Goal: Information Seeking & Learning: Learn about a topic

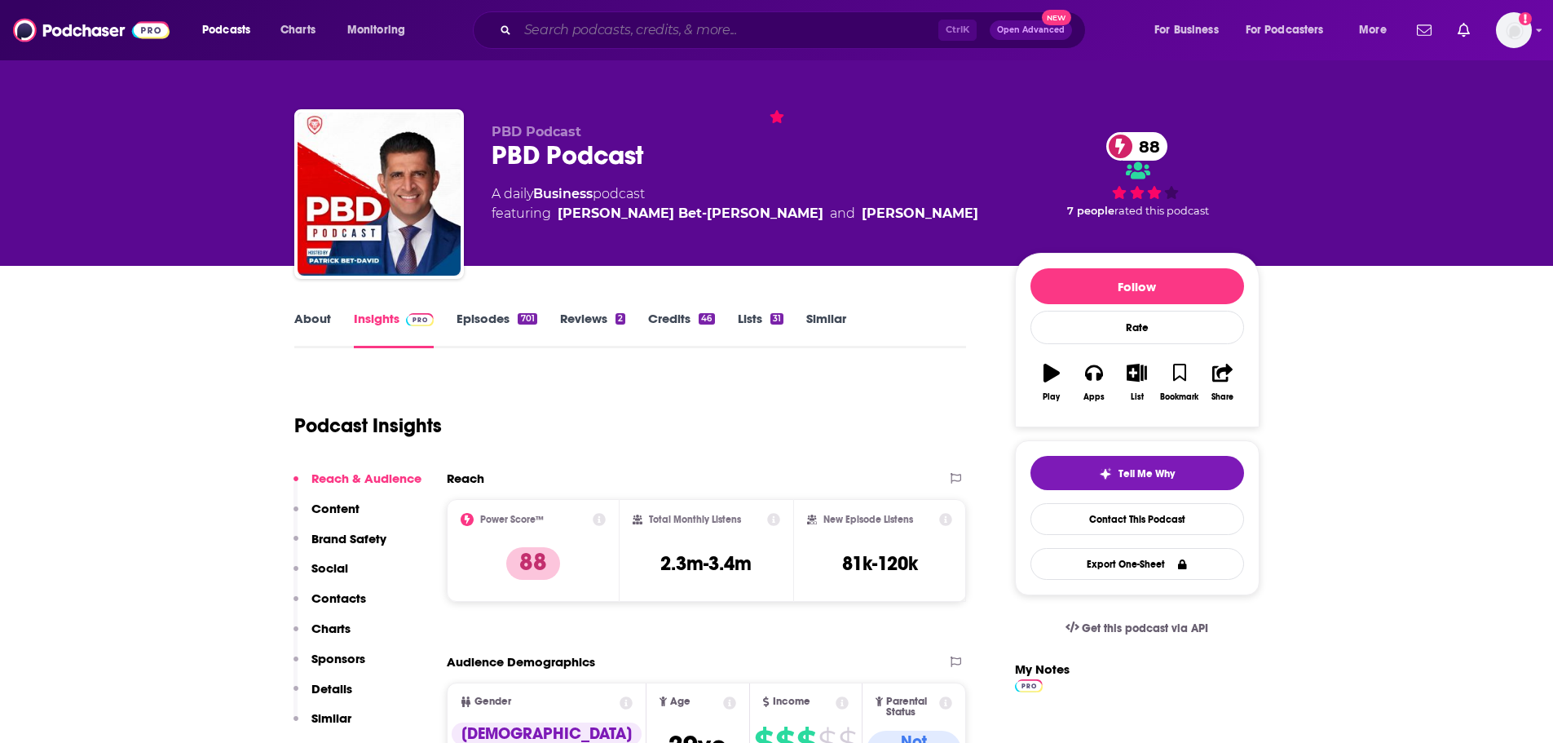
click at [561, 18] on input "Search podcasts, credits, & more..." at bounding box center [728, 30] width 421 height 26
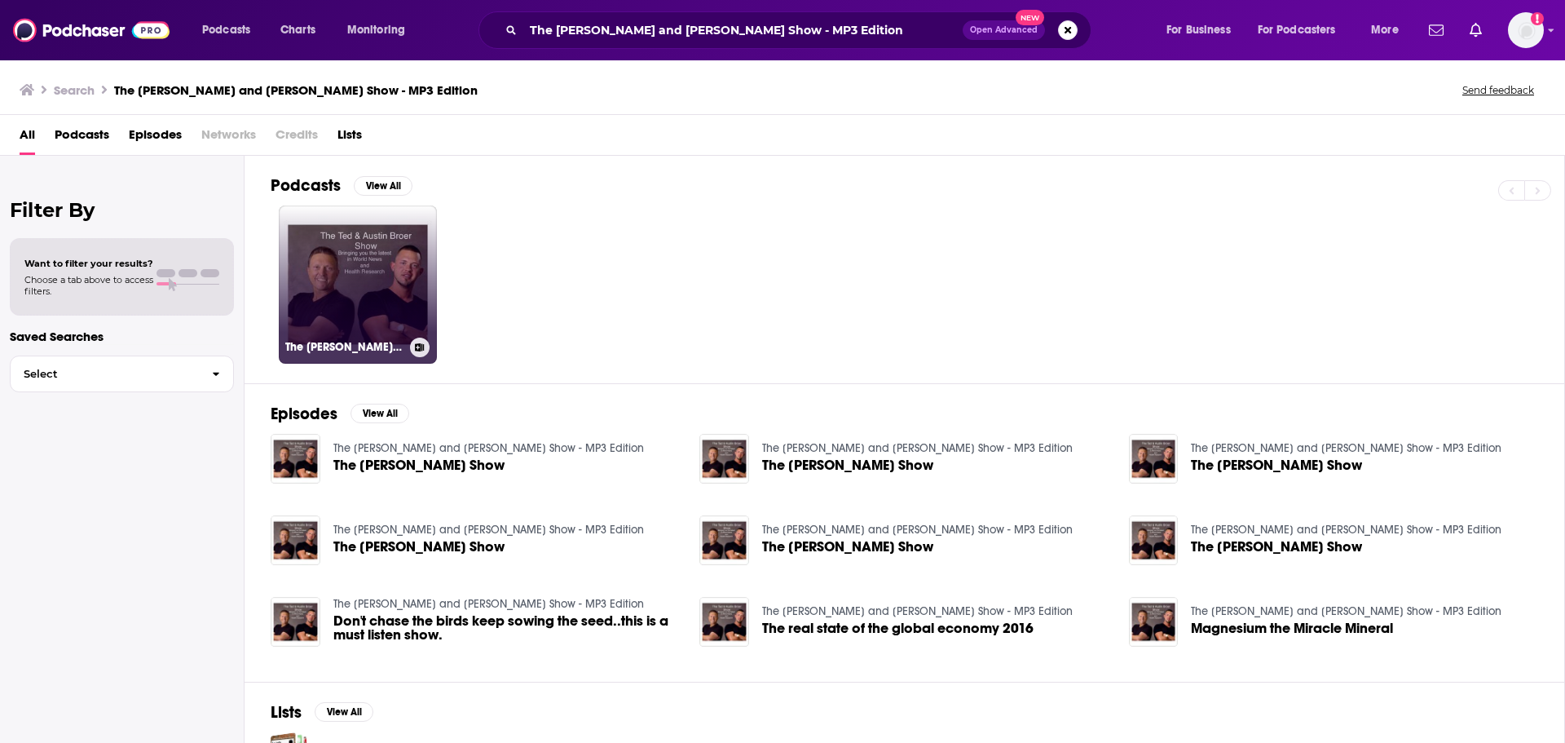
click at [380, 263] on link "The [PERSON_NAME] and [PERSON_NAME] Show - MP3 Edition" at bounding box center [358, 284] width 158 height 158
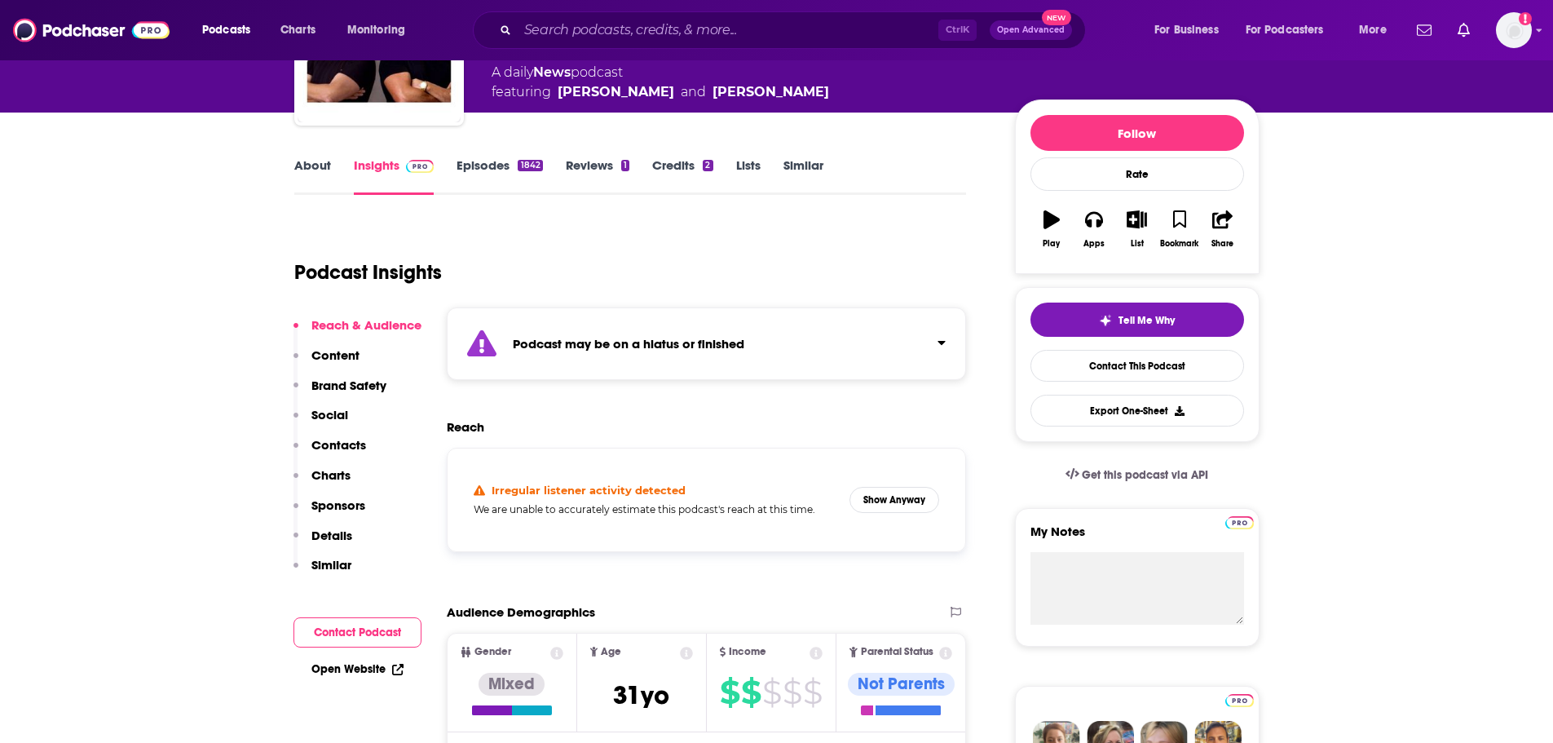
scroll to position [163, 0]
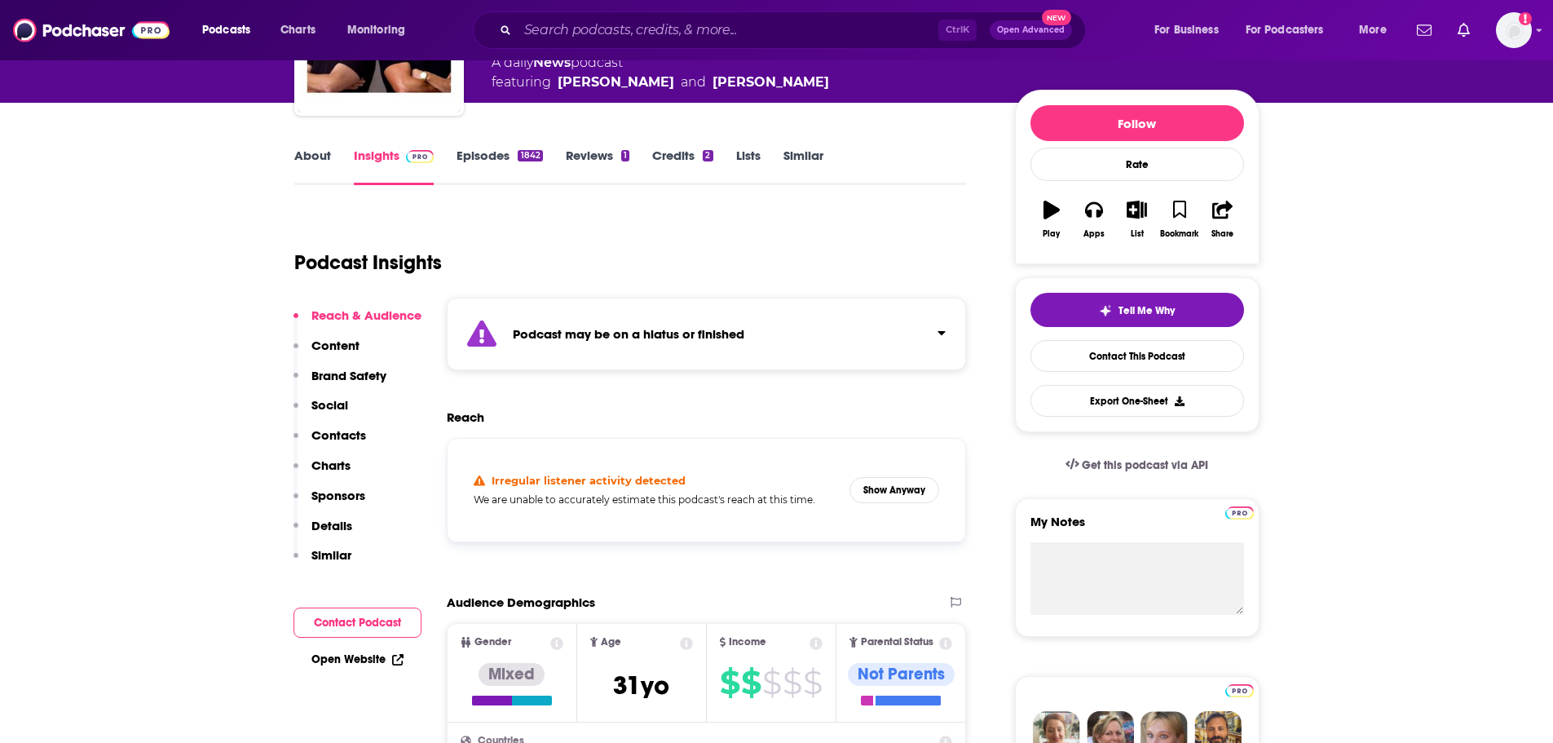
click at [355, 312] on p "Reach & Audience" at bounding box center [366, 314] width 110 height 15
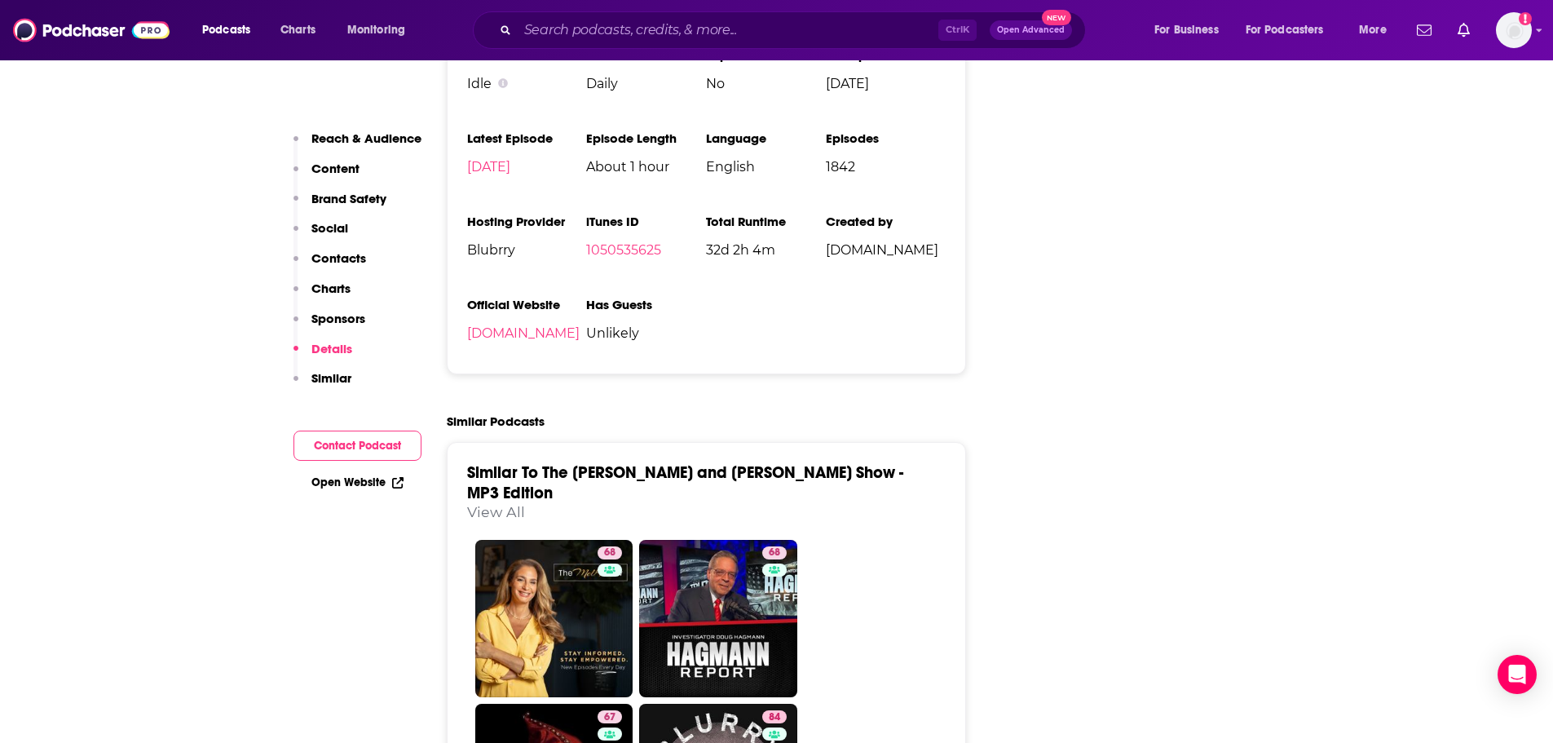
scroll to position [2955, 0]
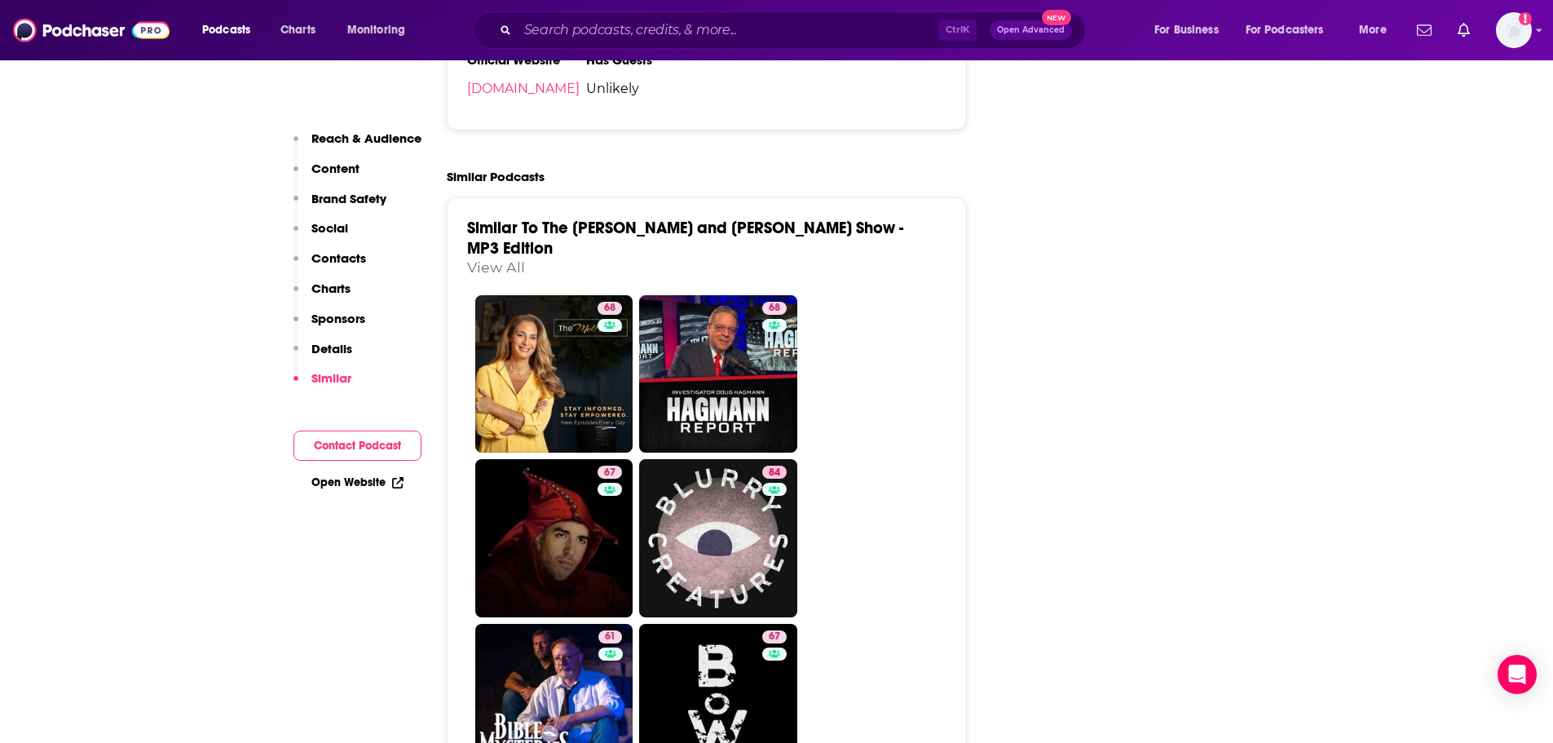
click at [347, 136] on p "Reach & Audience" at bounding box center [366, 137] width 110 height 15
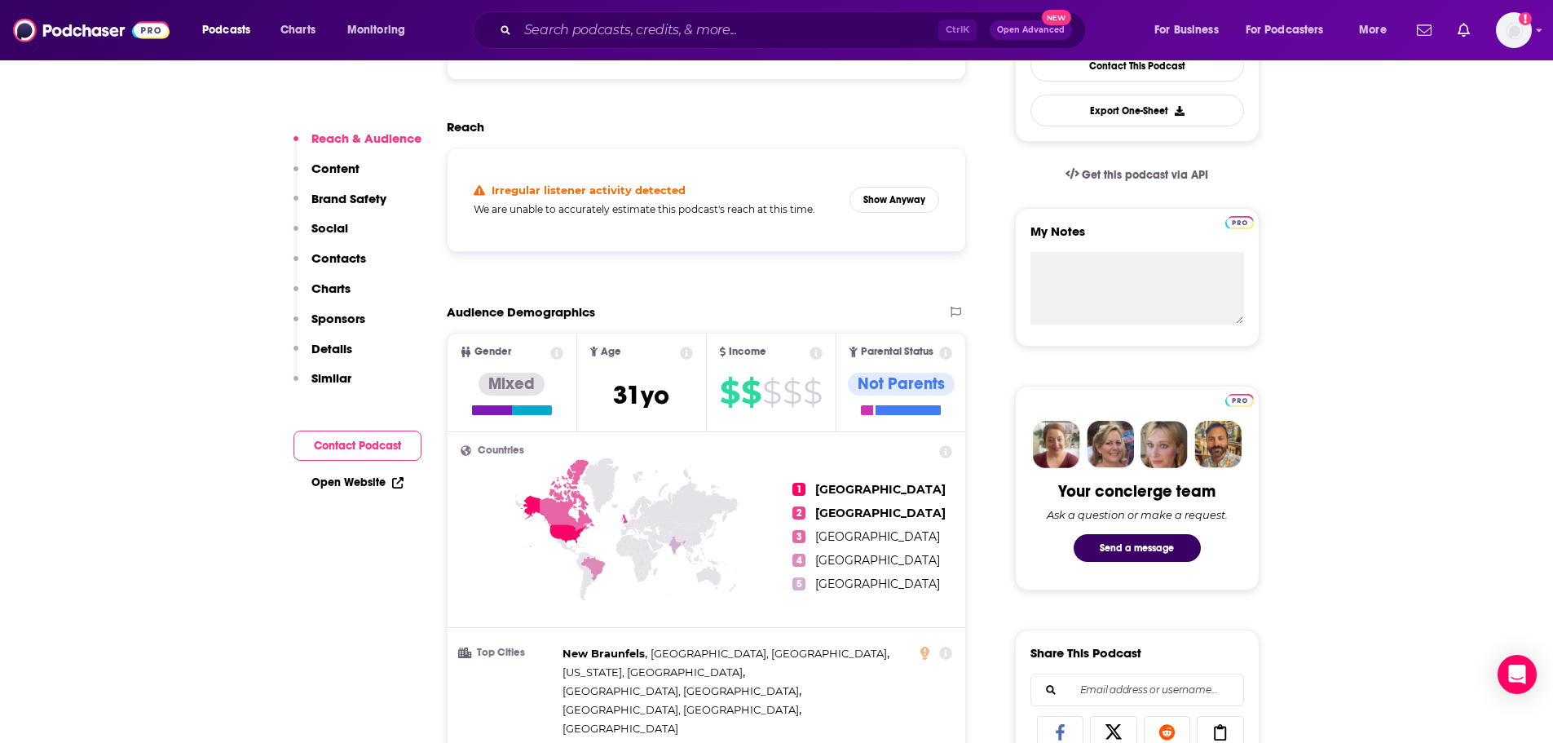
scroll to position [346, 0]
